Goal: Navigation & Orientation: Go to known website

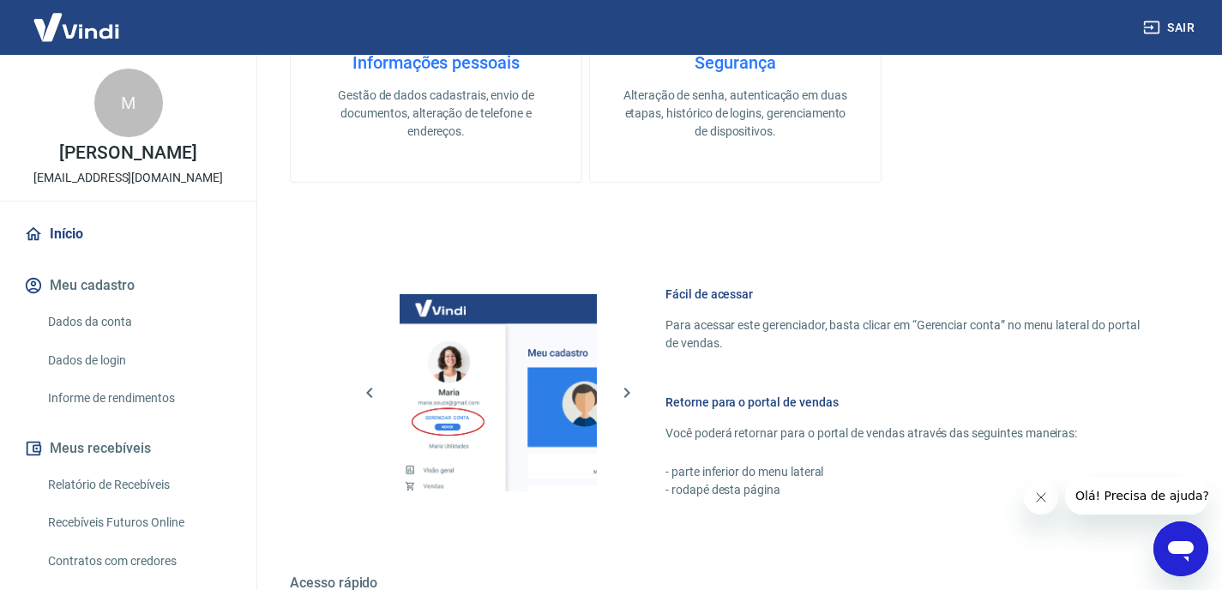
scroll to position [780, 0]
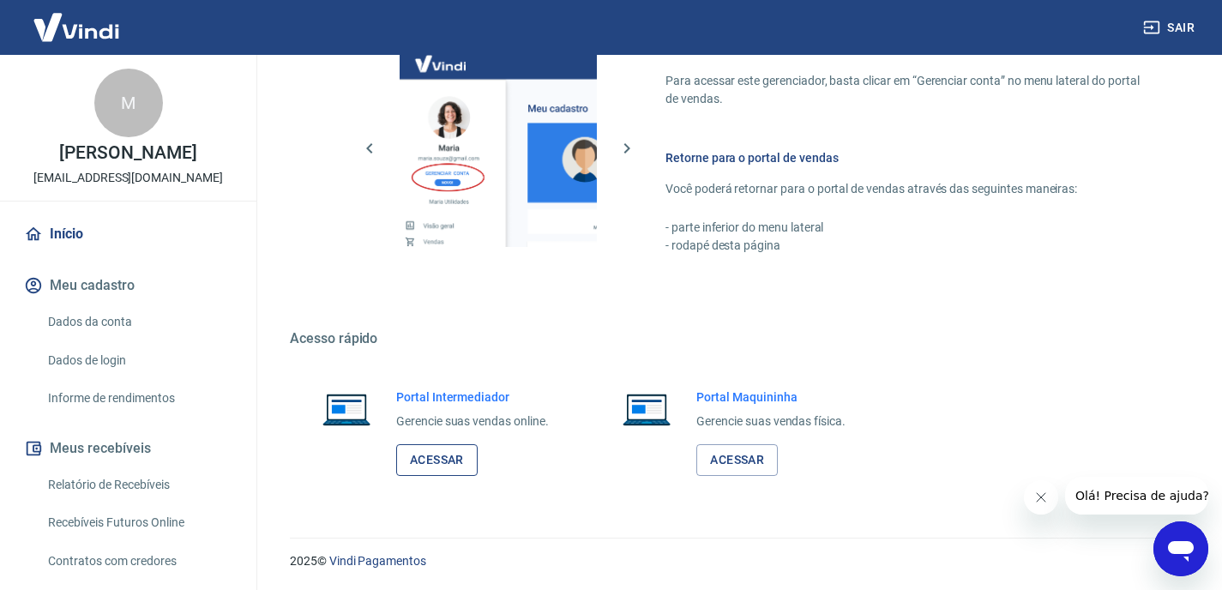
click at [435, 459] on link "Acessar" at bounding box center [436, 460] width 81 height 32
